Goal: Task Accomplishment & Management: Use online tool/utility

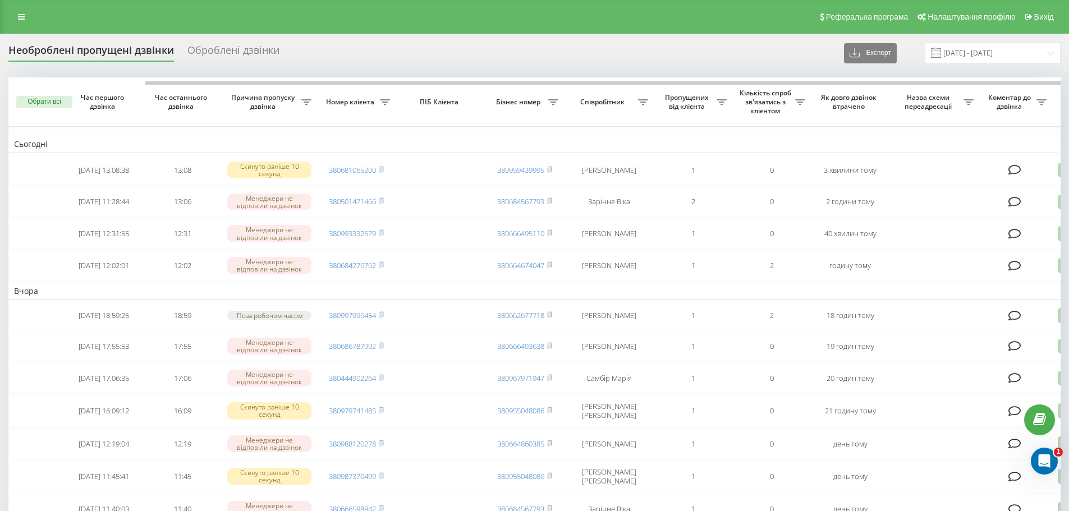
scroll to position [0, 70]
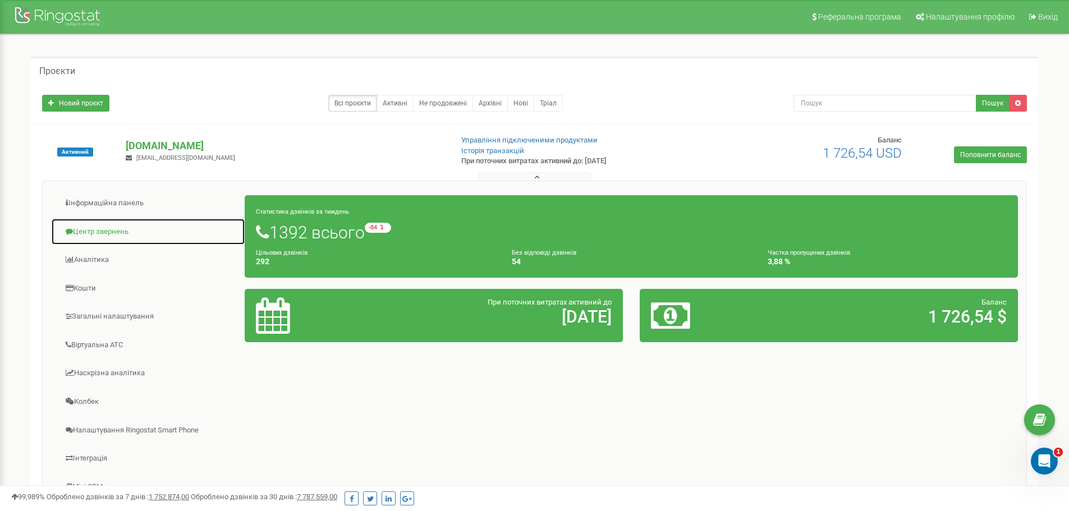
click at [128, 232] on link "Центр звернень" at bounding box center [148, 231] width 194 height 27
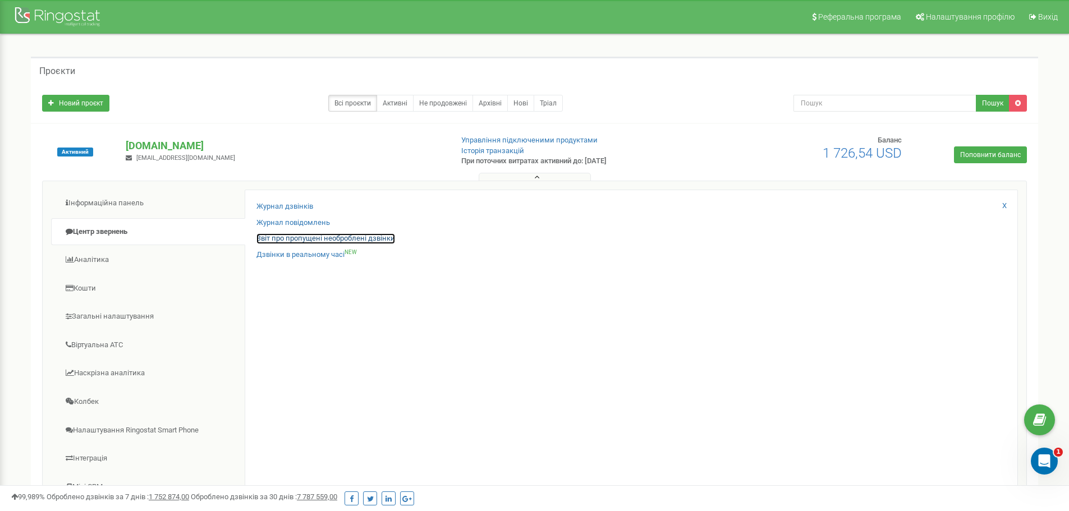
click at [344, 235] on link "Звіт про пропущені необроблені дзвінки" at bounding box center [325, 238] width 139 height 11
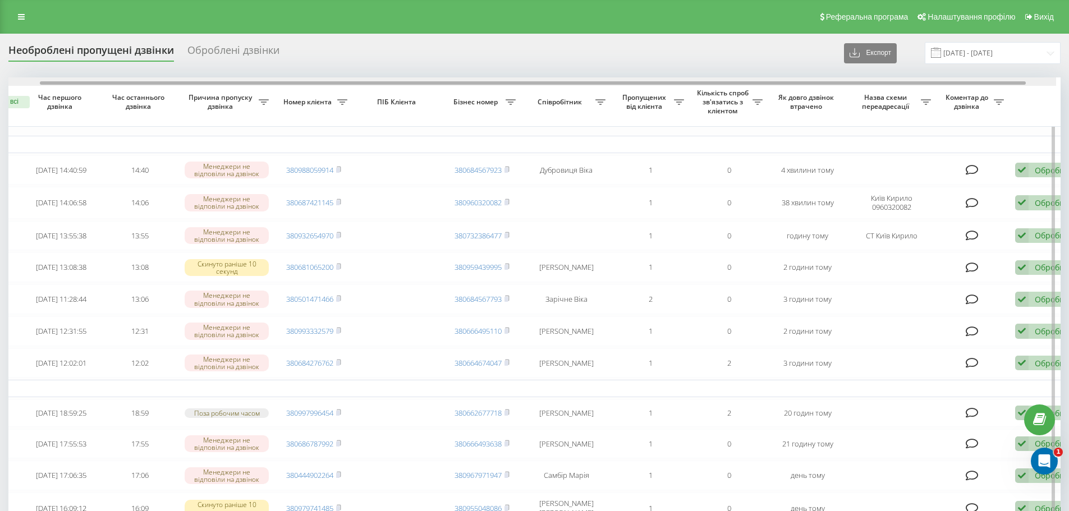
scroll to position [0, 70]
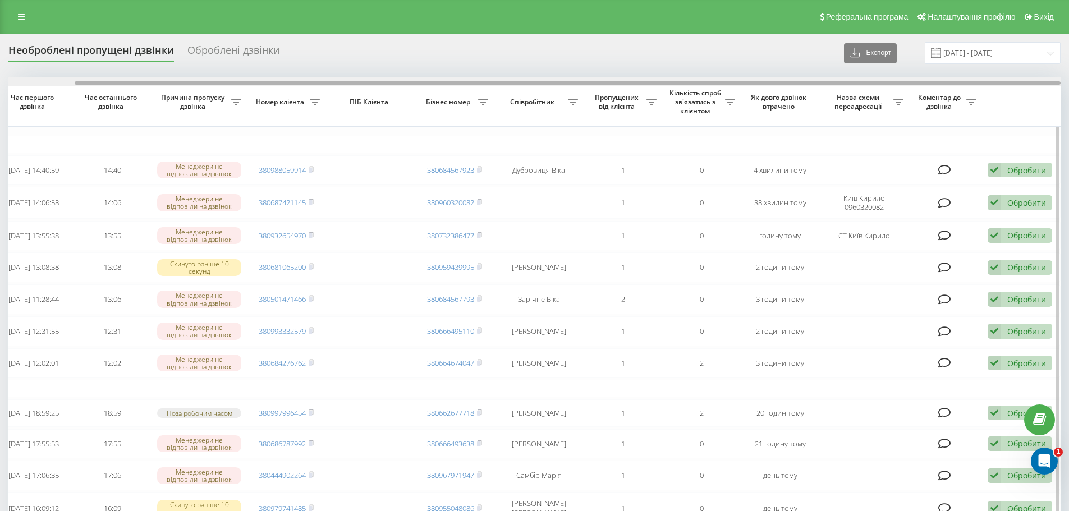
drag, startPoint x: 563, startPoint y: 81, endPoint x: 773, endPoint y: 103, distance: 211.4
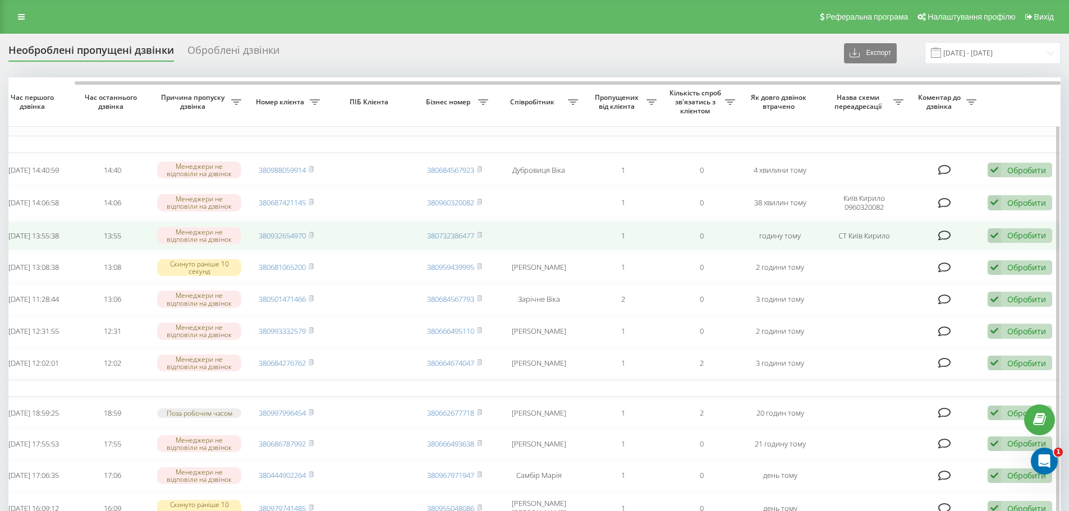
click at [1033, 237] on div "Обробити" at bounding box center [1026, 235] width 39 height 11
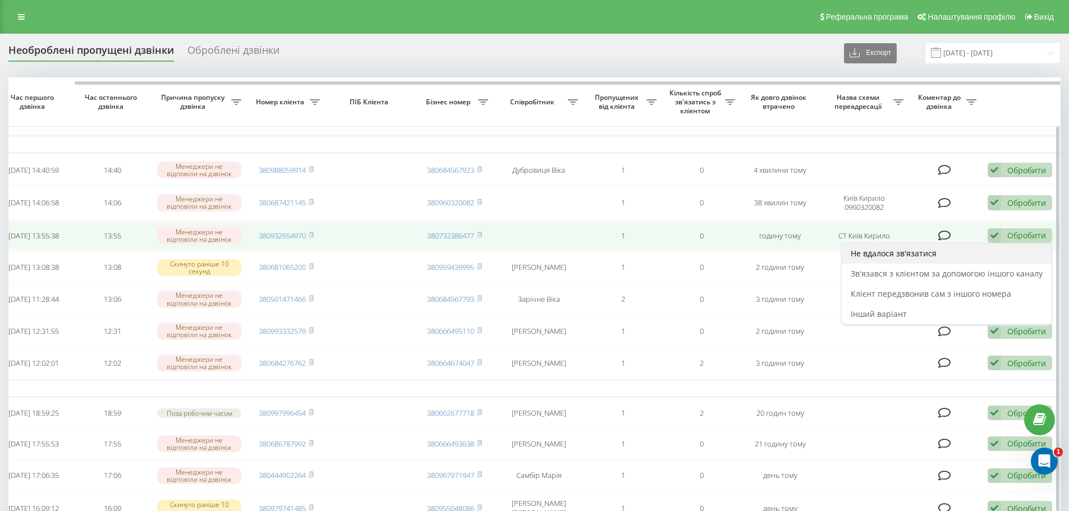
click at [946, 256] on div "Не вдалося зв'язатися" at bounding box center [946, 253] width 210 height 20
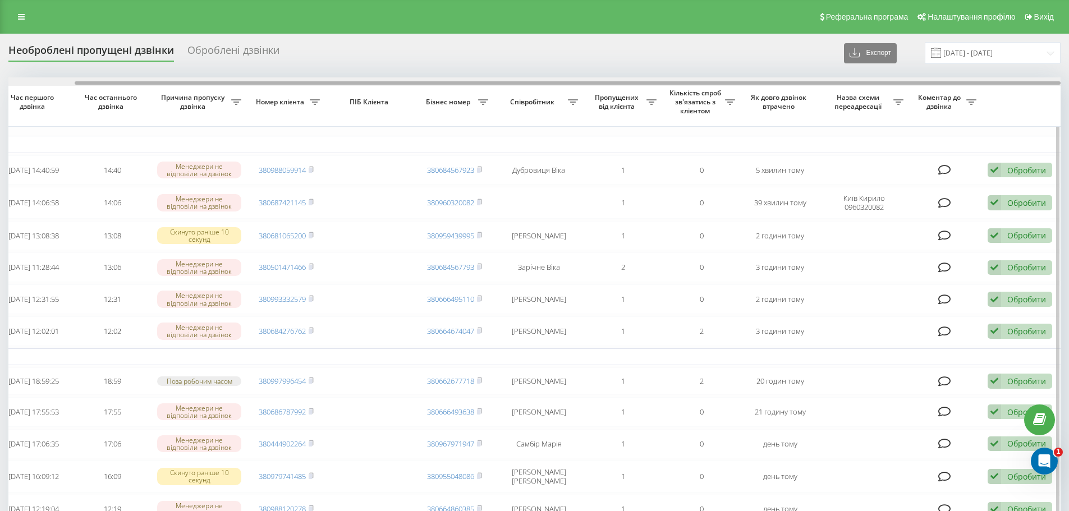
drag, startPoint x: 749, startPoint y: 82, endPoint x: 985, endPoint y: 119, distance: 238.6
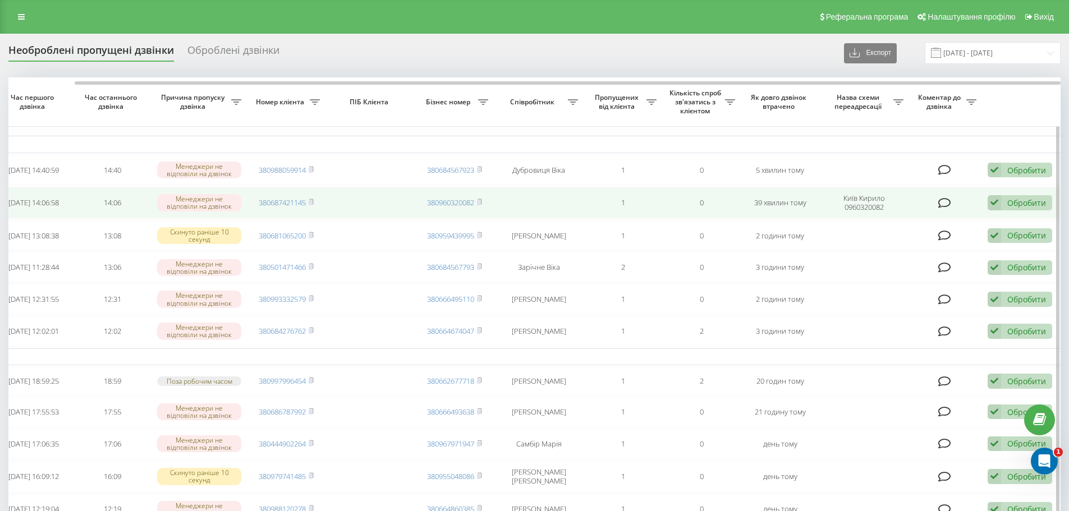
click at [1040, 204] on div "Обробити" at bounding box center [1026, 202] width 39 height 11
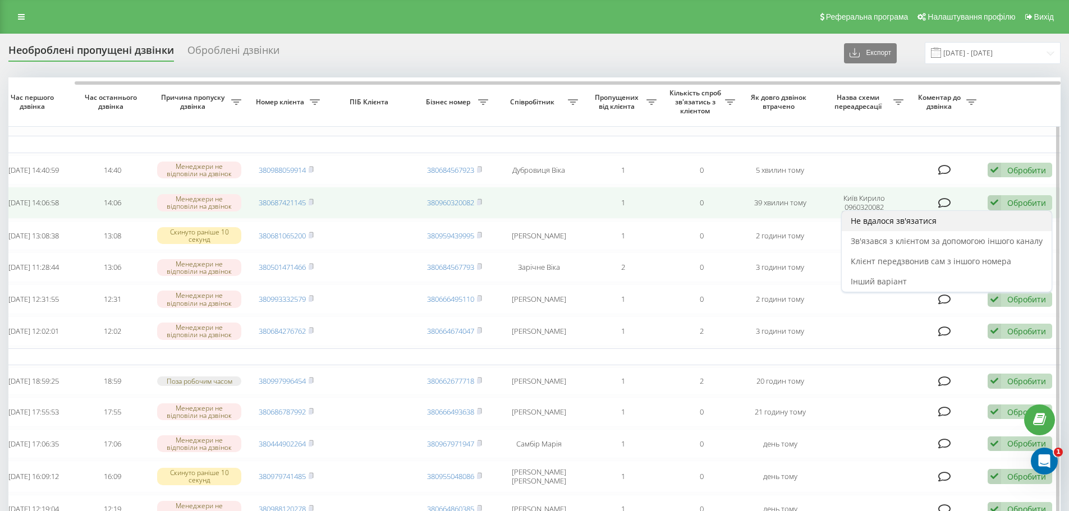
click at [960, 224] on div "Не вдалося зв'язатися" at bounding box center [946, 221] width 210 height 20
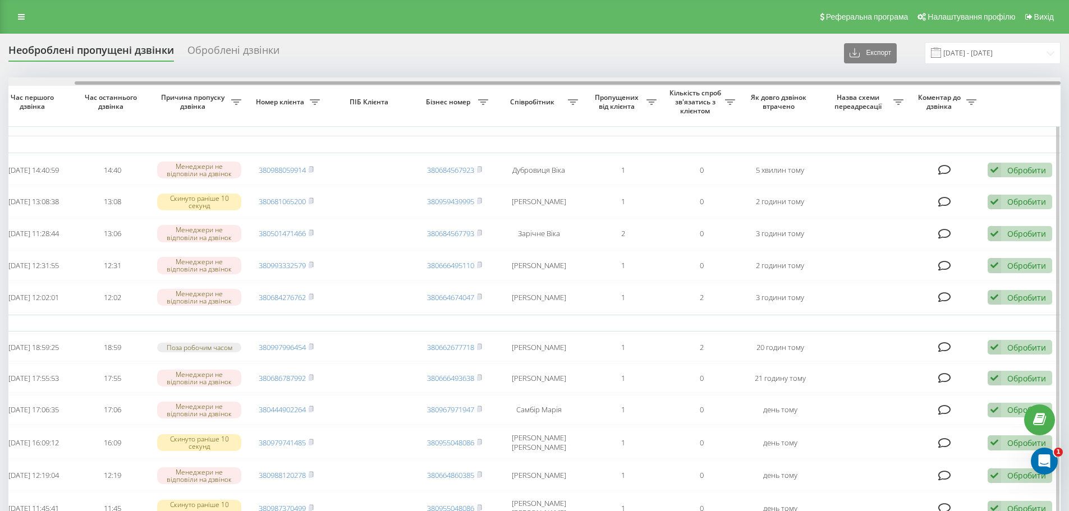
drag, startPoint x: 531, startPoint y: 80, endPoint x: 482, endPoint y: 81, distance: 49.4
click at [482, 81] on div at bounding box center [534, 81] width 1052 height 8
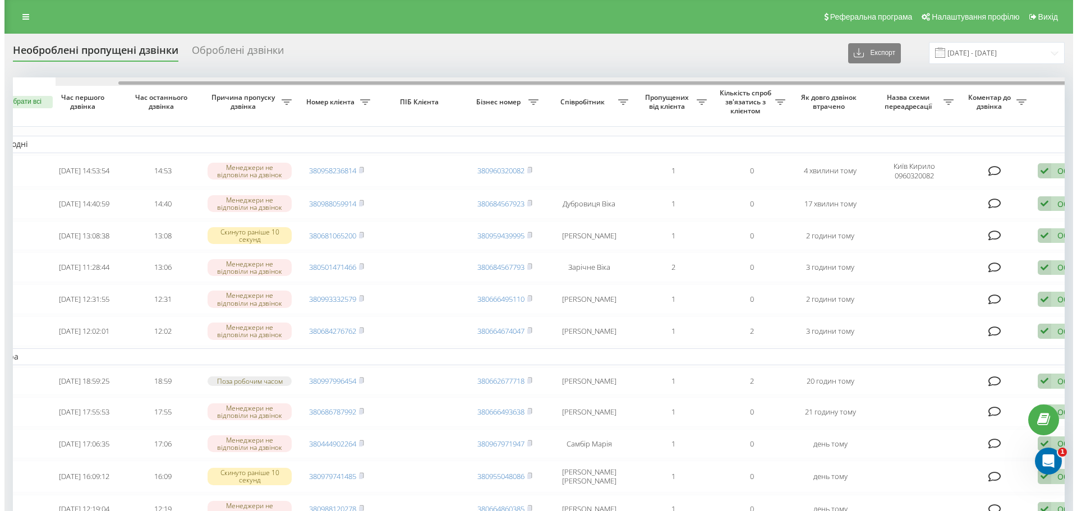
scroll to position [0, 70]
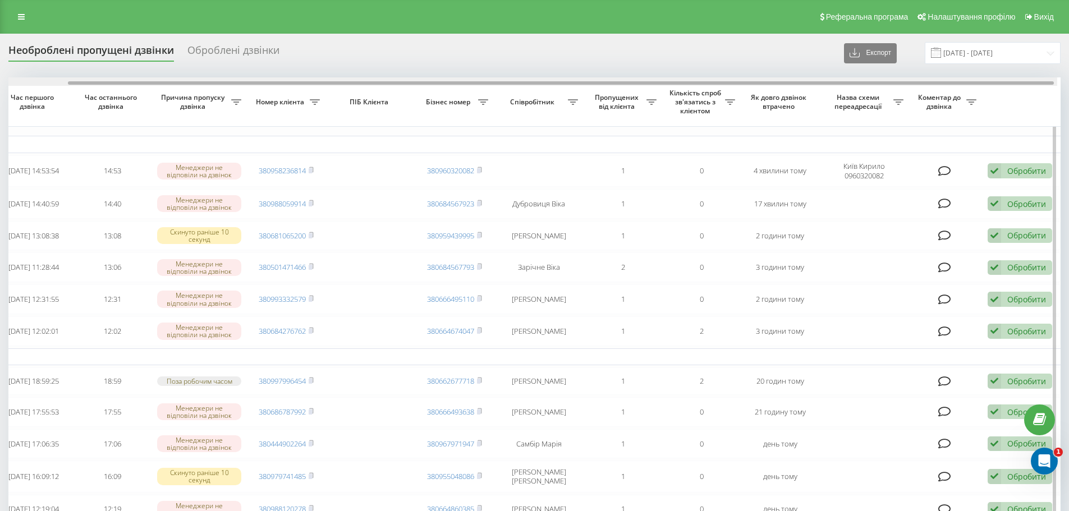
drag, startPoint x: 858, startPoint y: 81, endPoint x: 961, endPoint y: 107, distance: 106.8
click at [955, 85] on div at bounding box center [561, 82] width 986 height 3
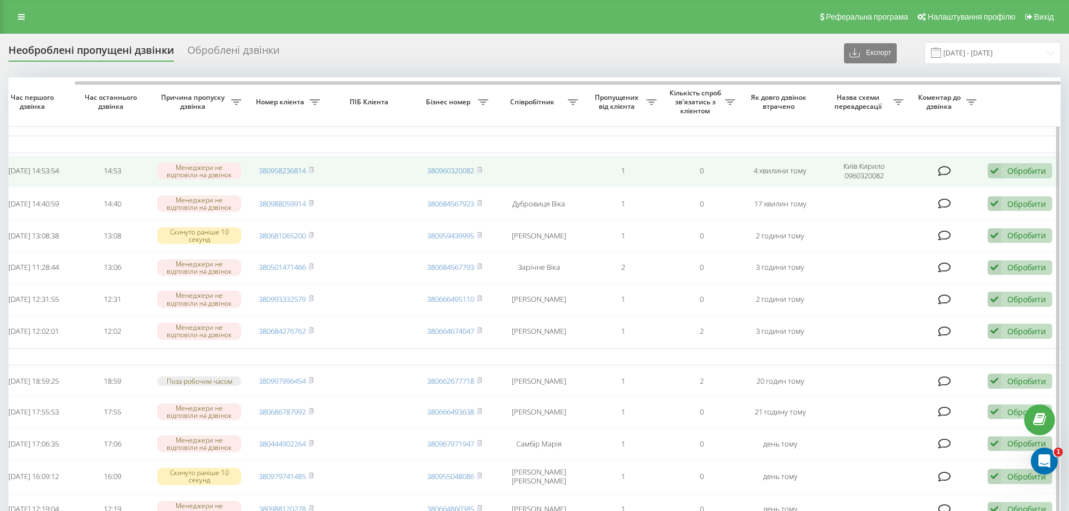
click at [1029, 175] on div "Обробити" at bounding box center [1026, 170] width 39 height 11
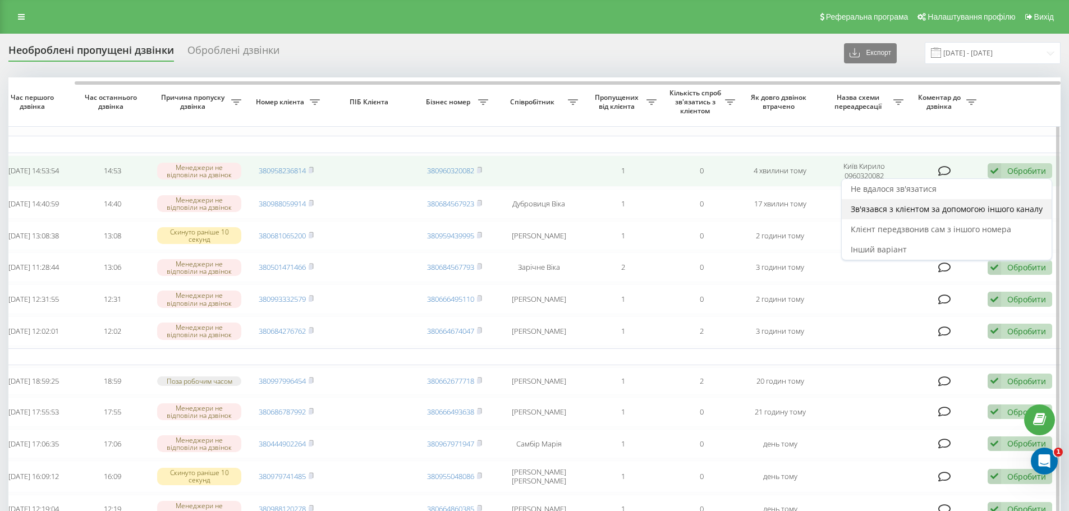
click at [924, 211] on span "Зв'язався з клієнтом за допомогою іншого каналу" at bounding box center [946, 209] width 192 height 11
